Goal: Navigation & Orientation: Find specific page/section

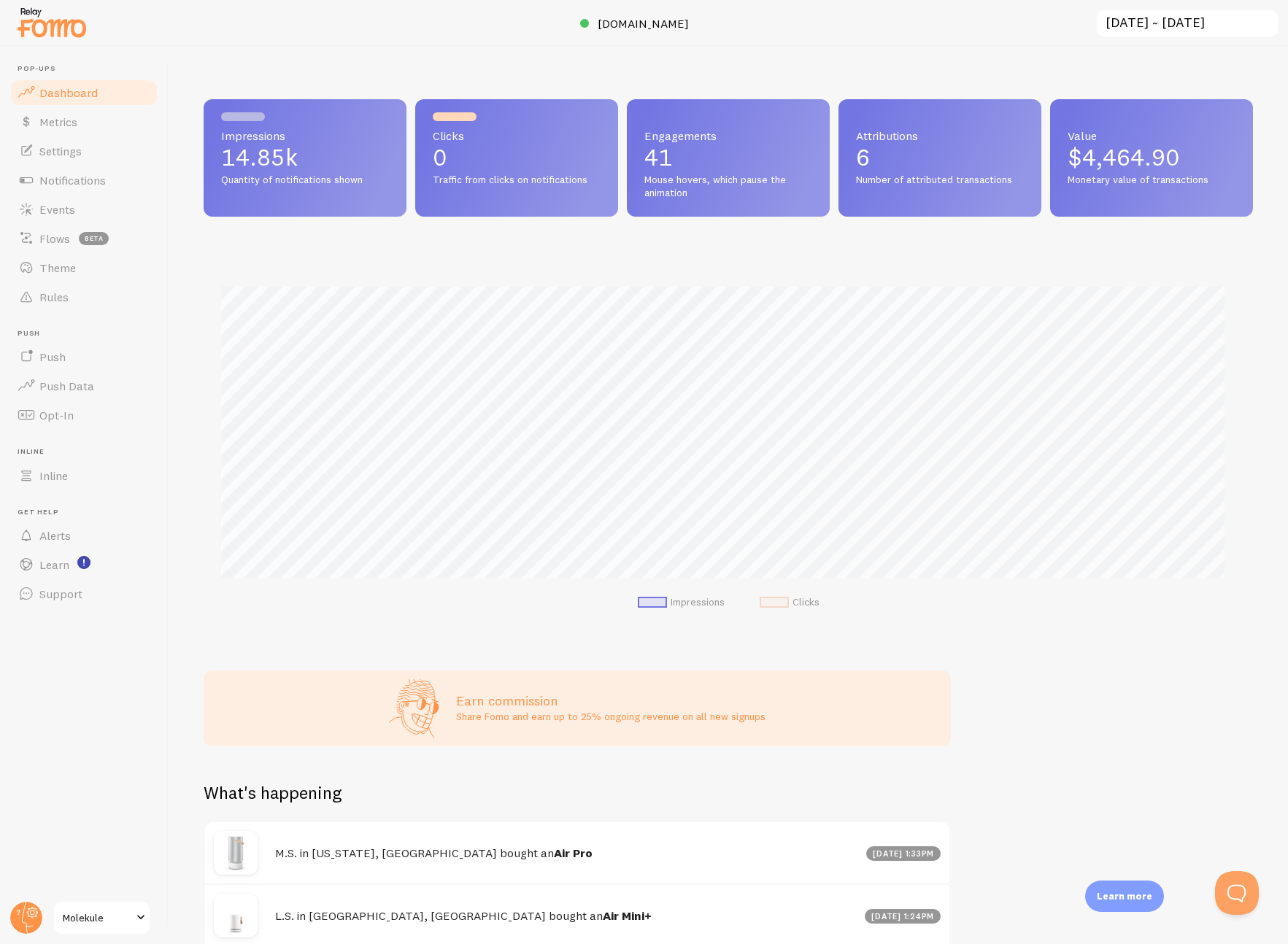
click at [92, 917] on span "Molekule" at bounding box center [97, 918] width 69 height 18
click at [62, 153] on span "Settings" at bounding box center [60, 151] width 43 height 14
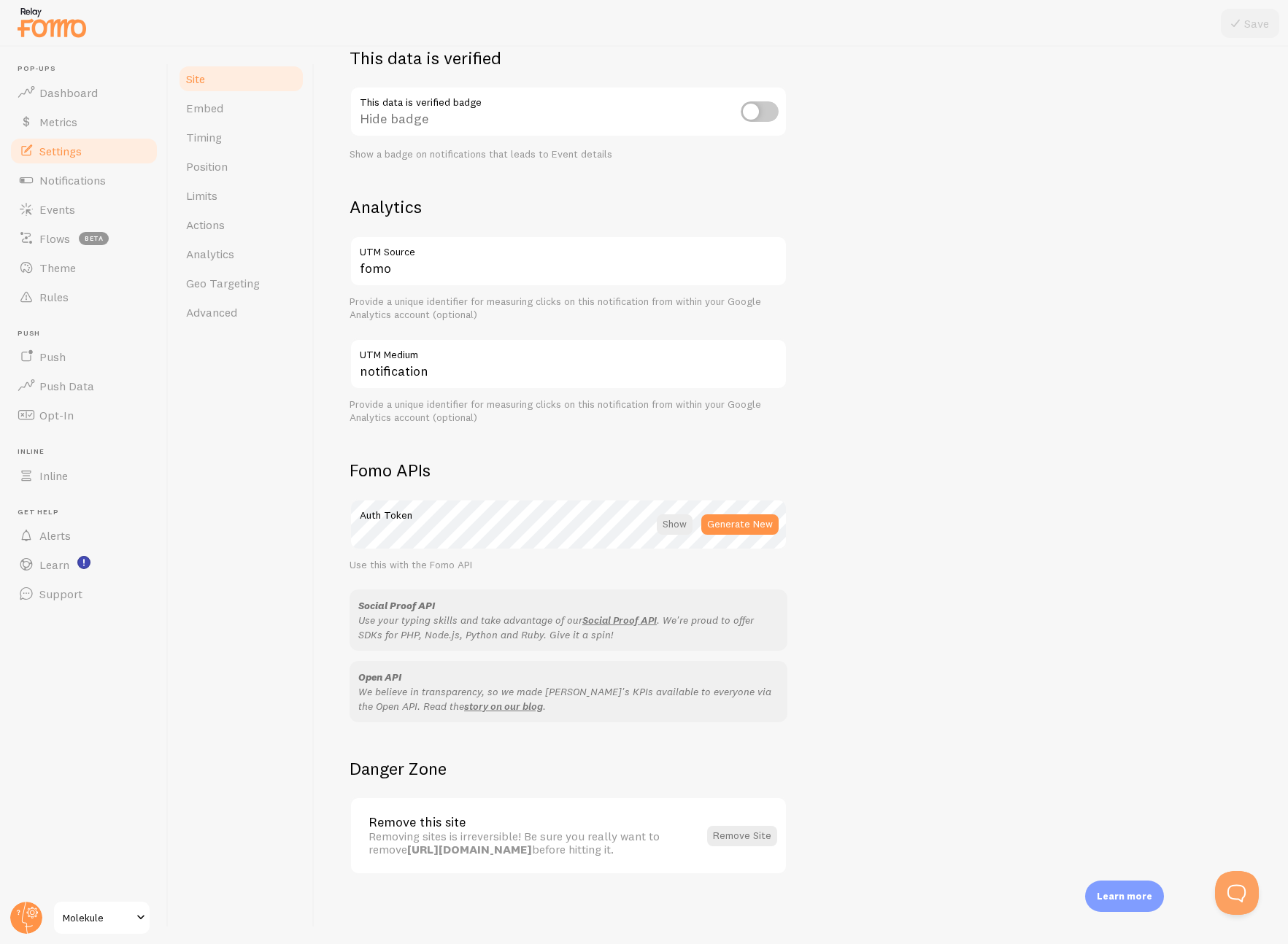
scroll to position [433, 0]
click at [69, 122] on span "Metrics" at bounding box center [58, 121] width 38 height 14
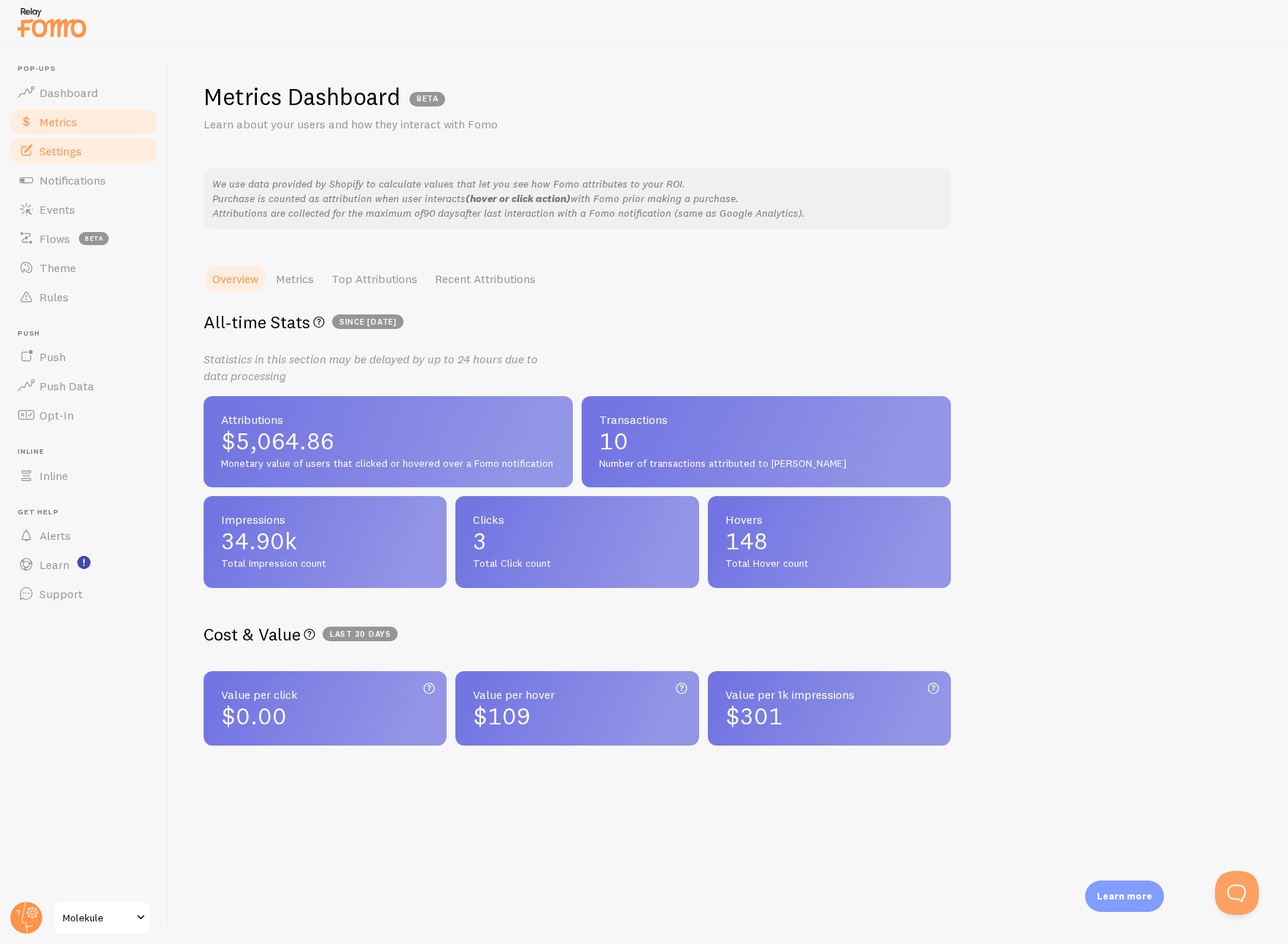
click at [64, 159] on link "Settings" at bounding box center [84, 151] width 151 height 29
